Goal: Browse casually: Explore the website without a specific task or goal

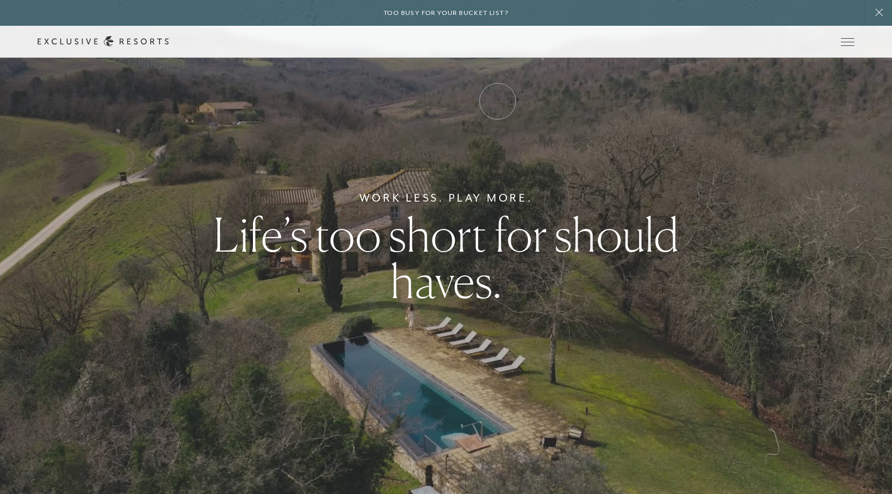
click at [0, 0] on link "Experience Collection" at bounding box center [0, 0] width 0 height 0
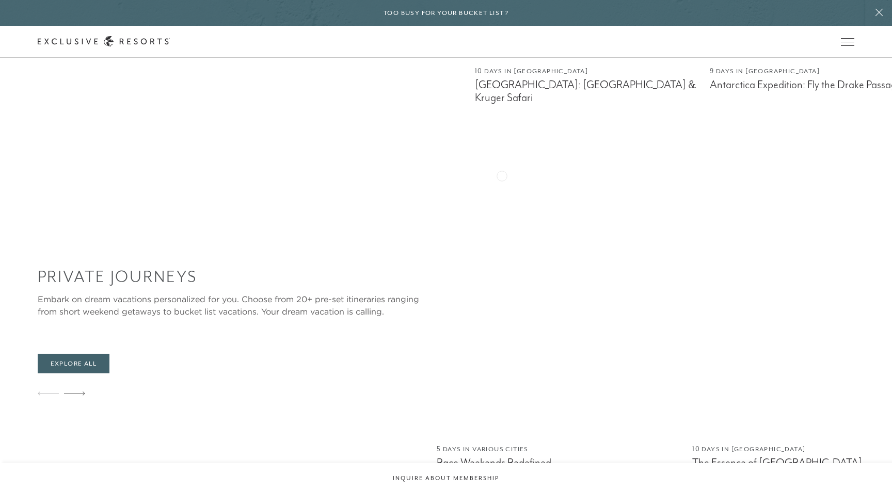
scroll to position [996, 0]
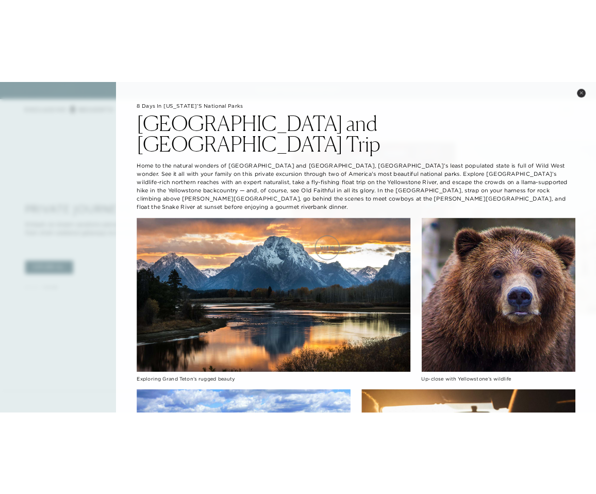
scroll to position [173, 0]
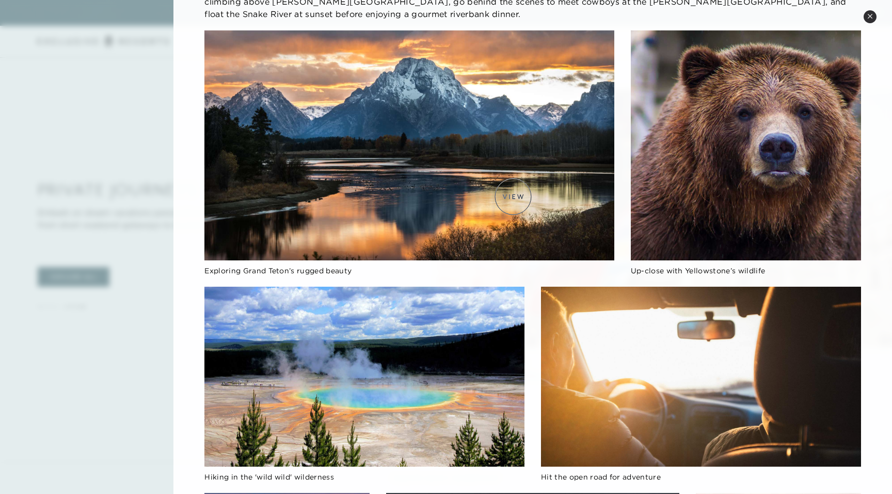
click at [513, 197] on img at bounding box center [408, 145] width 409 height 230
drag, startPoint x: 513, startPoint y: 197, endPoint x: 687, endPoint y: 3, distance: 260.5
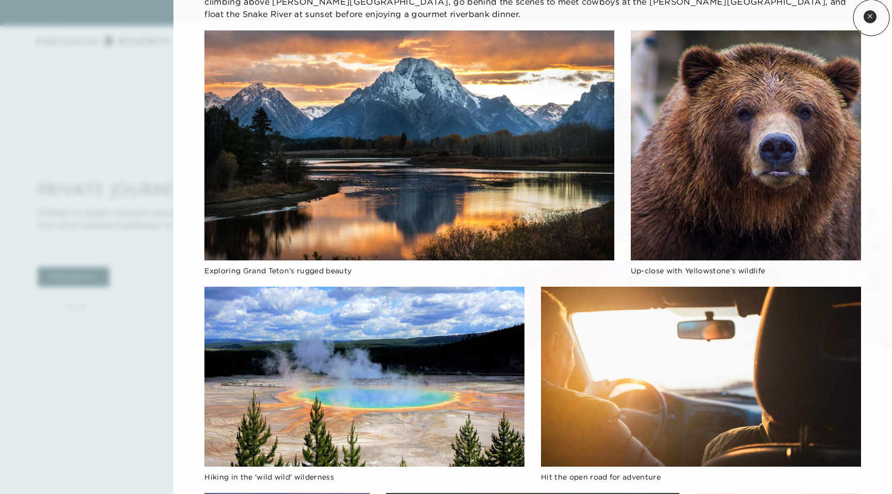
click at [873, 19] on button "Close quickview" at bounding box center [869, 16] width 13 height 13
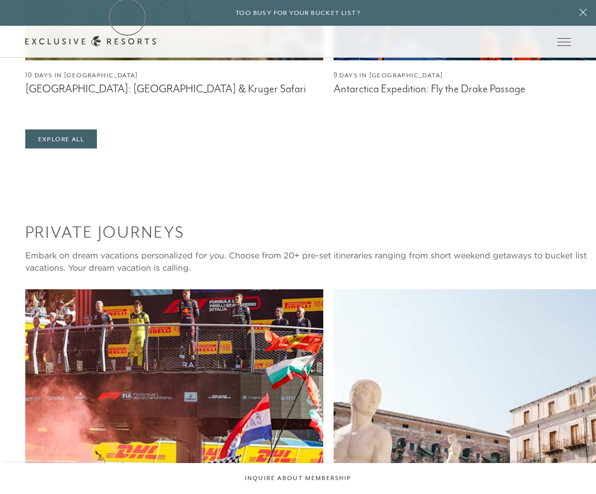
drag, startPoint x: 188, startPoint y: 422, endPoint x: 127, endPoint y: 17, distance: 409.5
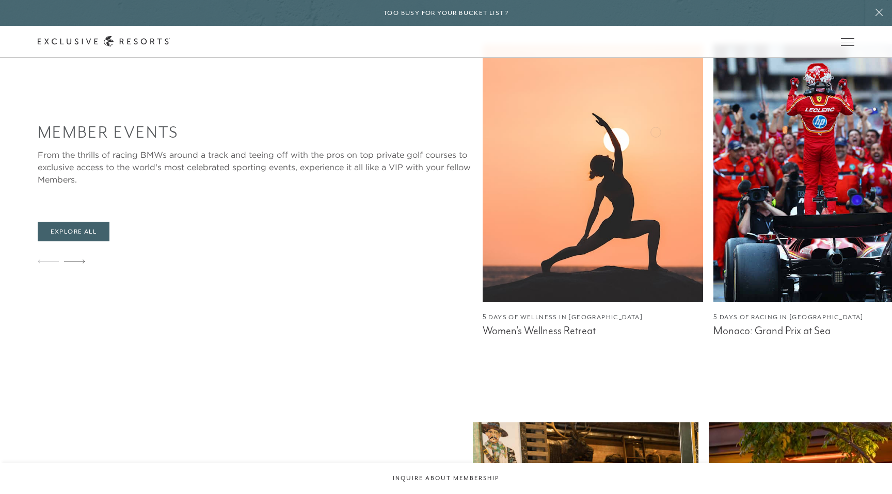
scroll to position [952, 0]
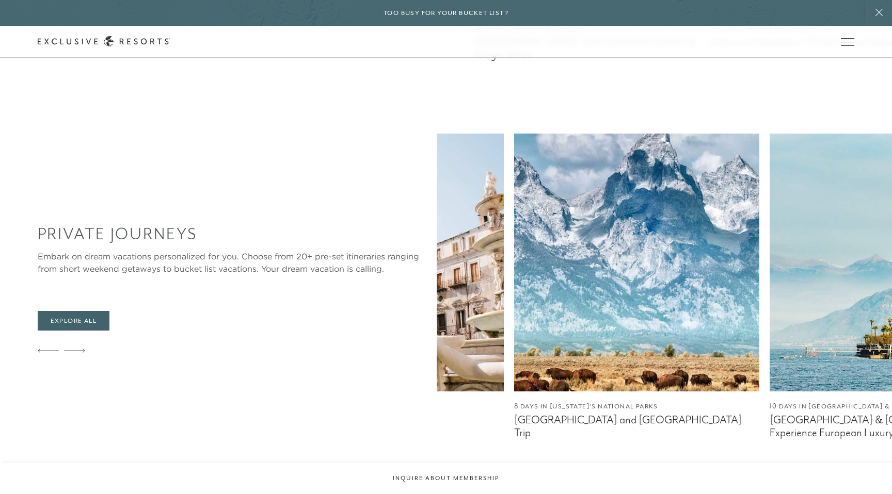
click at [769, 224] on img at bounding box center [891, 263] width 245 height 258
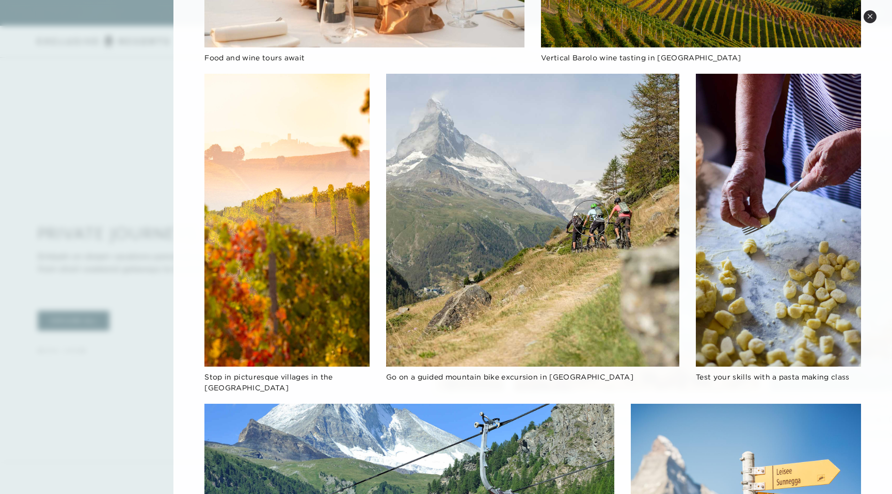
scroll to position [976, 0]
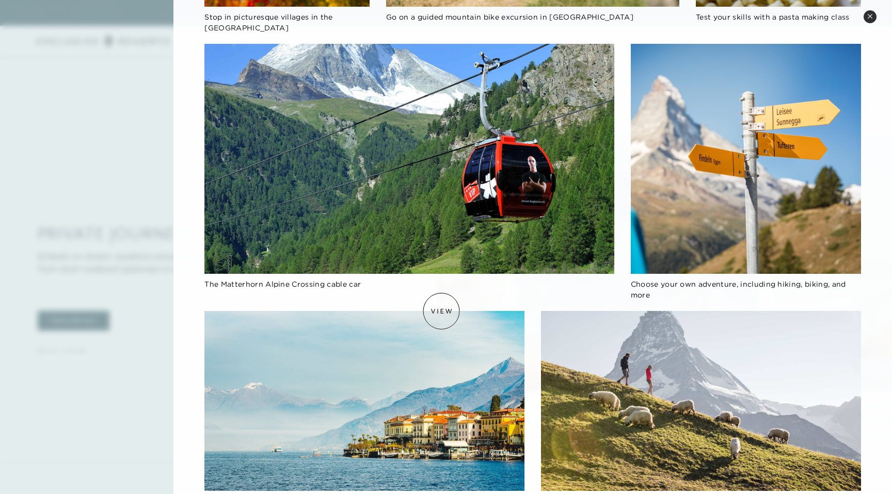
click at [441, 311] on img at bounding box center [364, 401] width 320 height 180
click at [446, 311] on img at bounding box center [364, 401] width 320 height 180
drag, startPoint x: 417, startPoint y: 337, endPoint x: 773, endPoint y: 10, distance: 482.7
